Goal: Check status

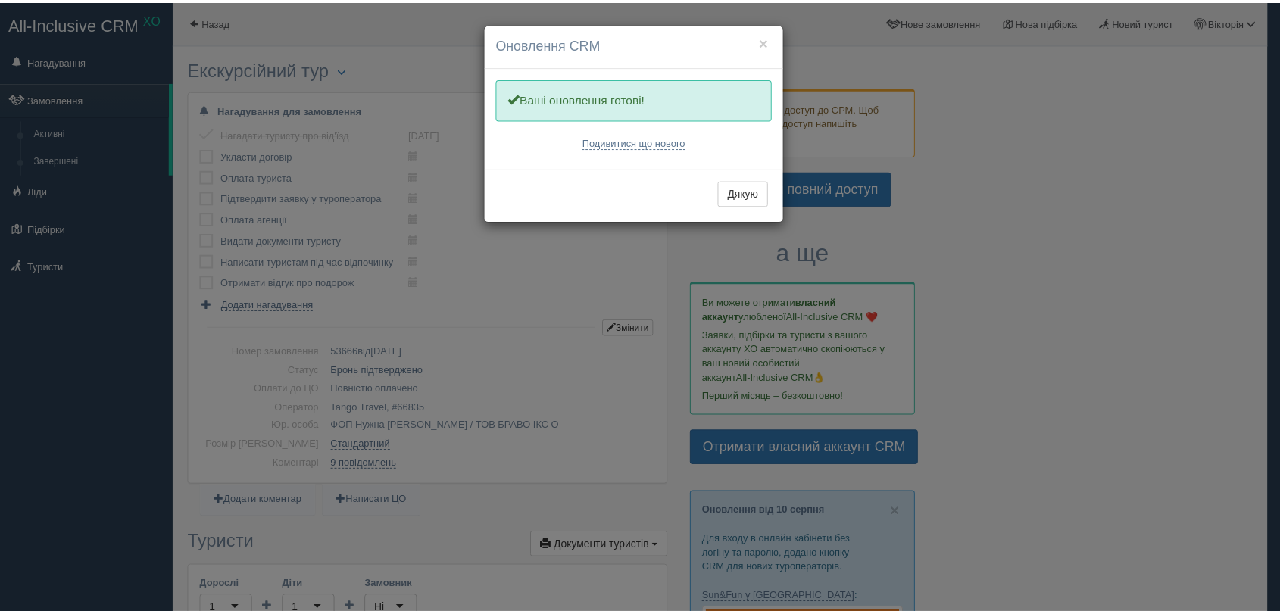
scroll to position [420, 0]
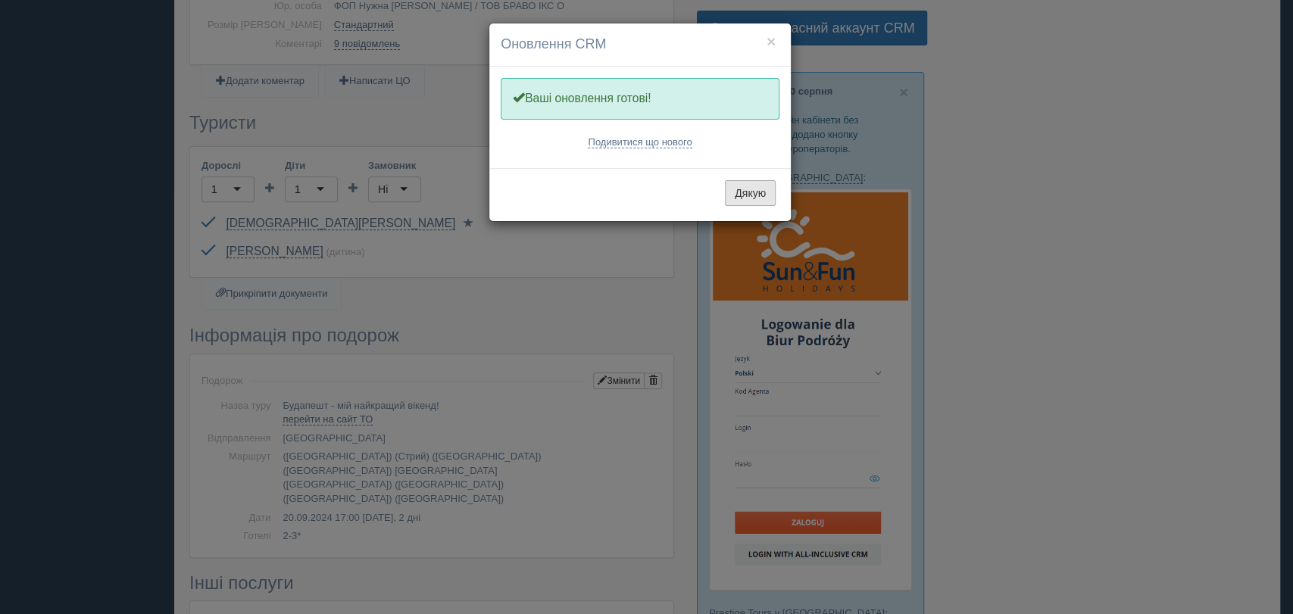
click at [751, 189] on button "Дякую" at bounding box center [750, 193] width 51 height 26
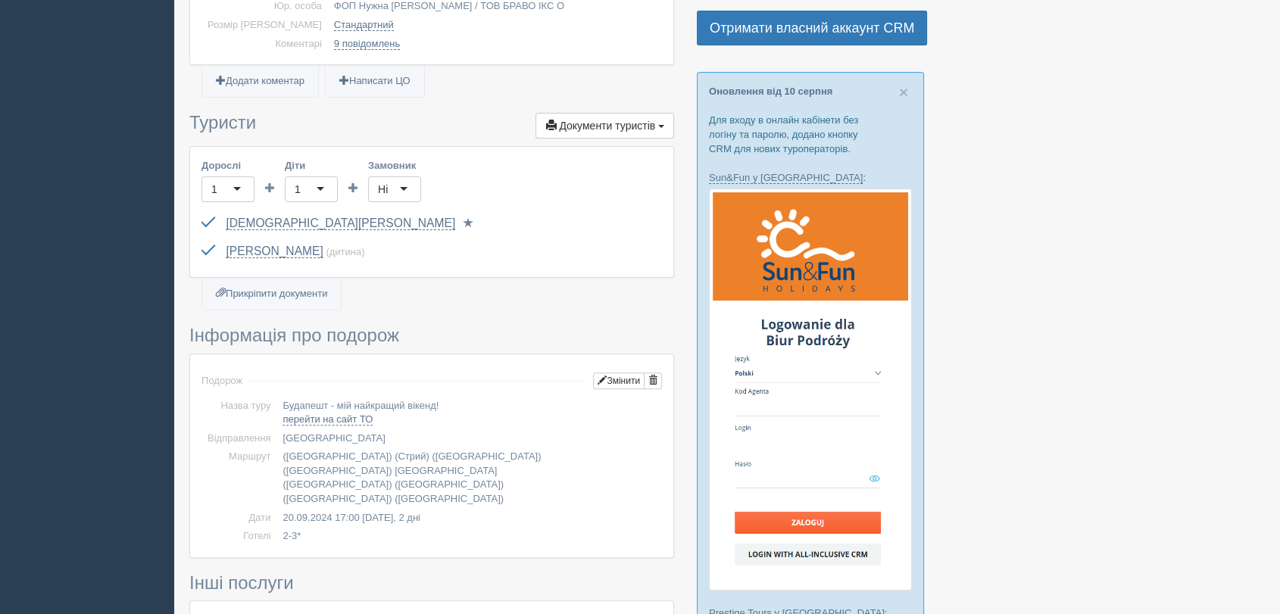
scroll to position [0, 0]
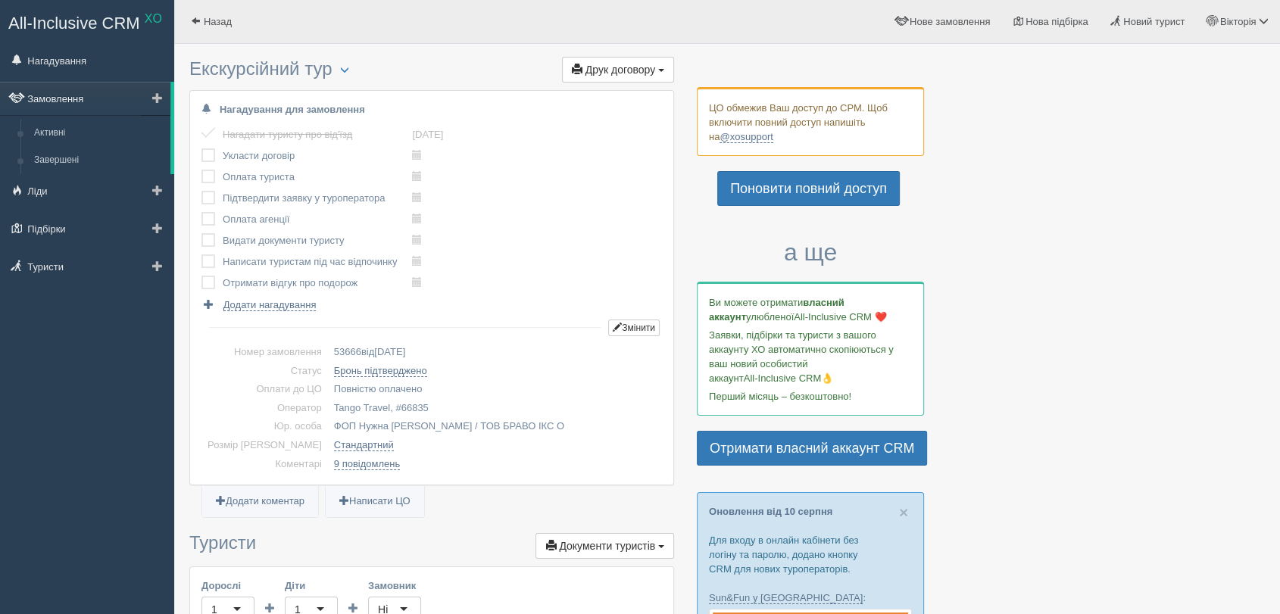
click at [66, 98] on link "Замовлення" at bounding box center [85, 98] width 170 height 33
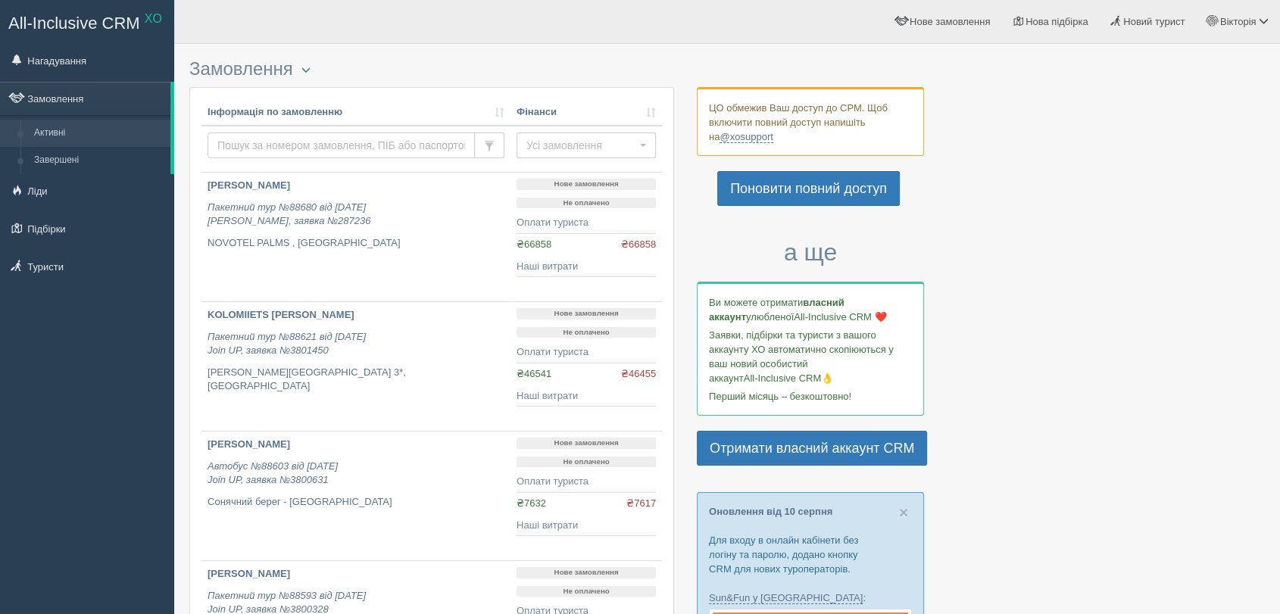
click at [323, 137] on input "text" at bounding box center [341, 146] width 267 height 26
type input "tkach"
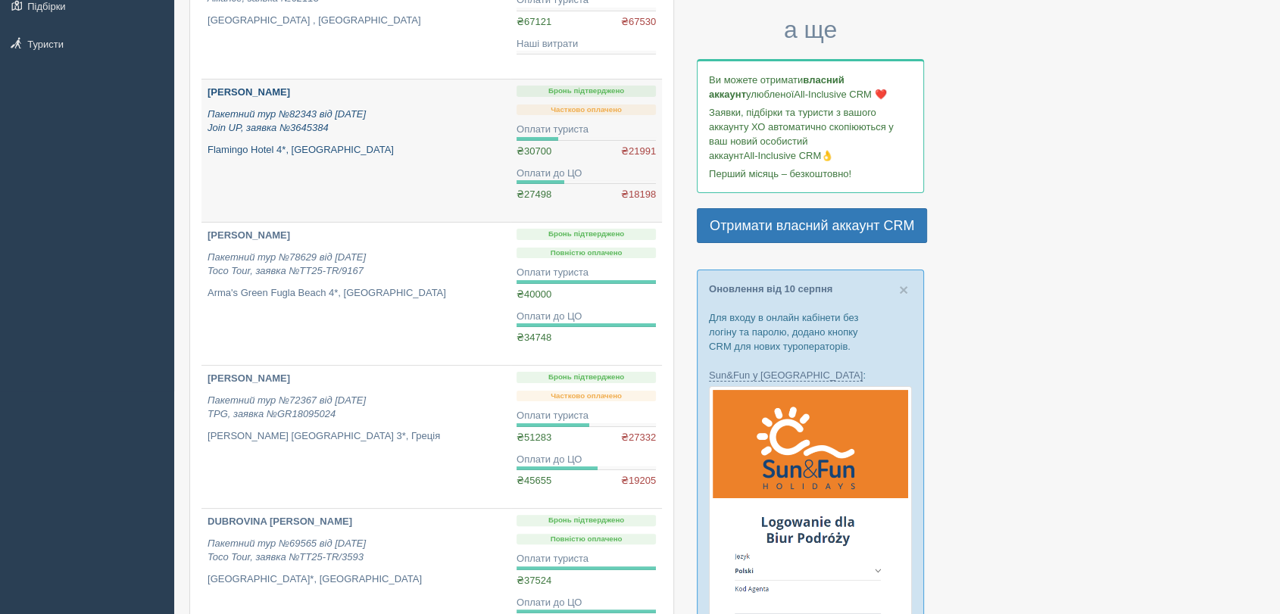
scroll to position [252, 0]
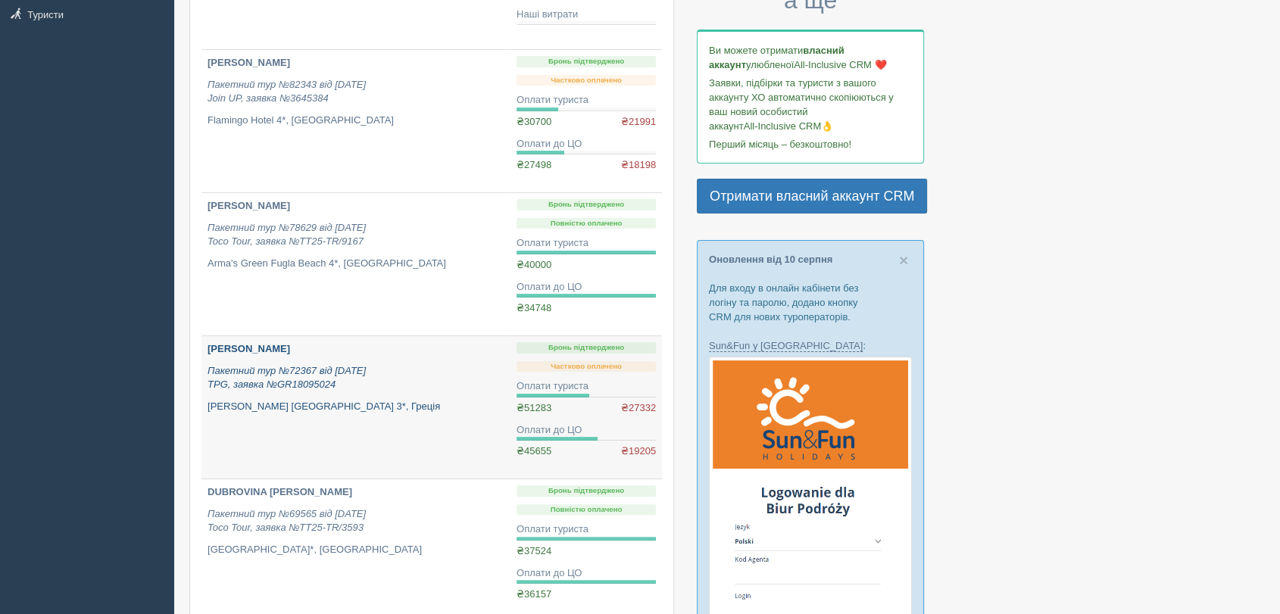
click at [351, 352] on p "[PERSON_NAME]" at bounding box center [356, 349] width 297 height 14
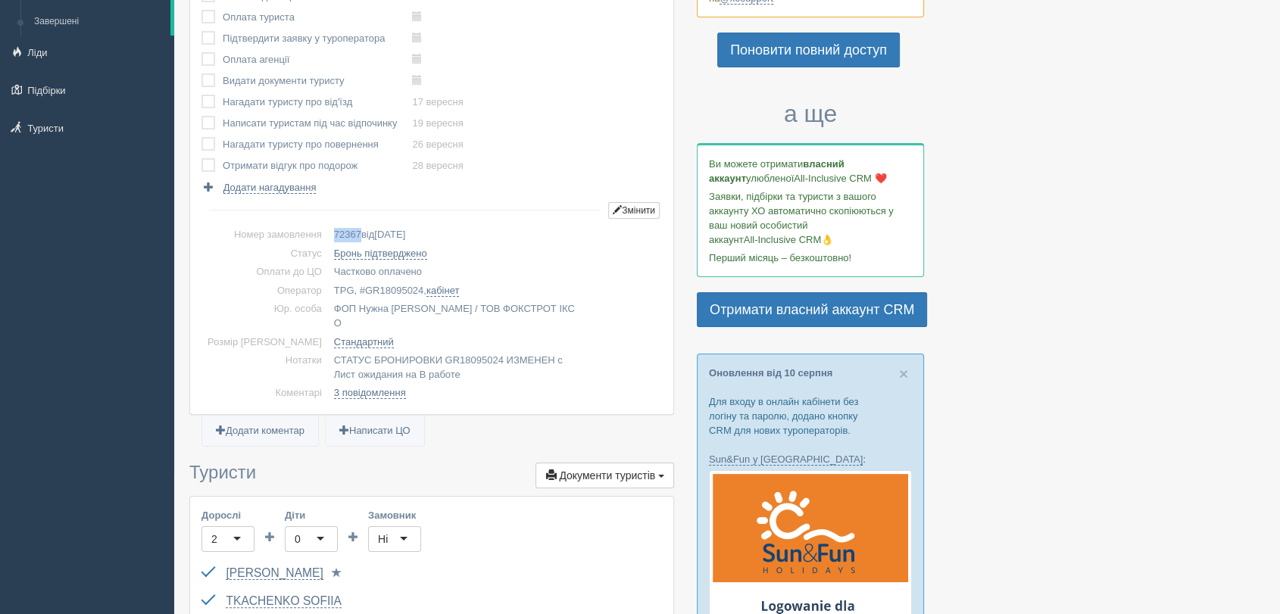
scroll to position [168, 0]
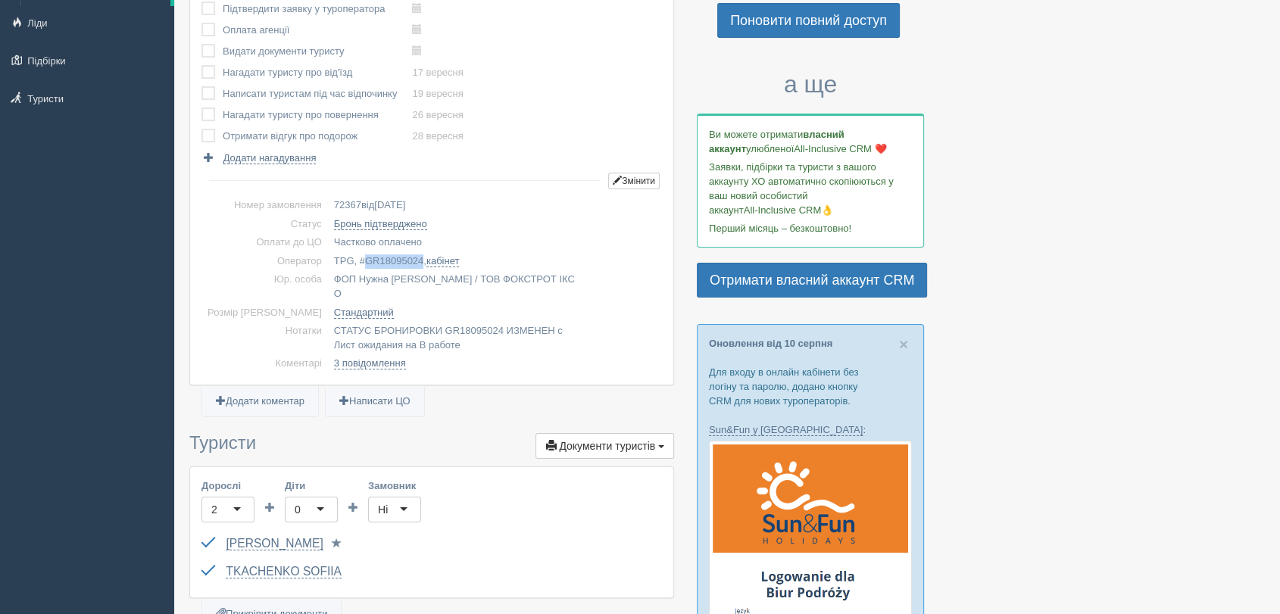
drag, startPoint x: 340, startPoint y: 253, endPoint x: 395, endPoint y: 254, distance: 54.5
click at [395, 254] on td "TPG, # GR18095024 , кабінет" at bounding box center [495, 261] width 334 height 19
copy span "GR18095024"
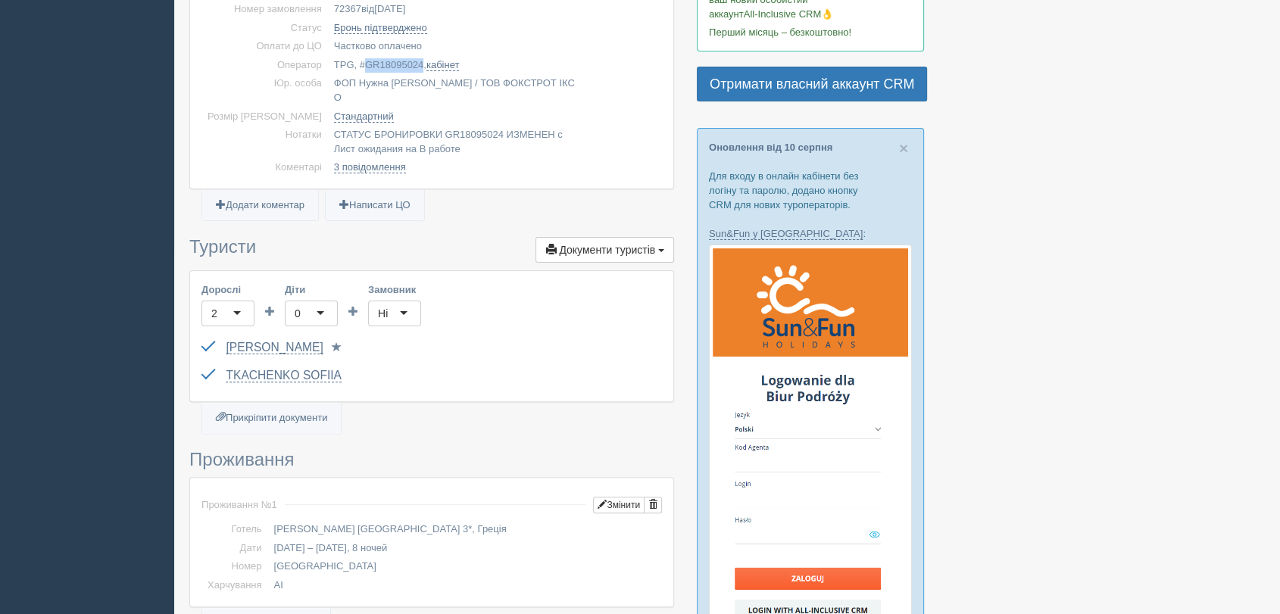
scroll to position [211, 0]
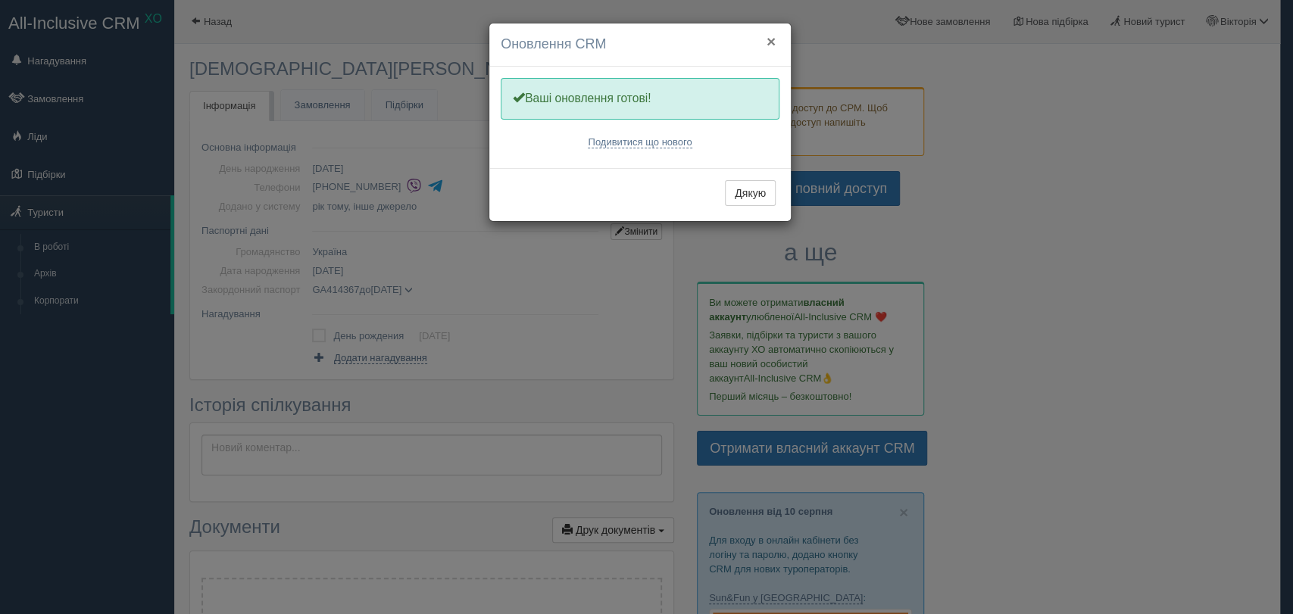
click at [774, 39] on button "×" at bounding box center [770, 41] width 9 height 16
